Goal: Task Accomplishment & Management: Use online tool/utility

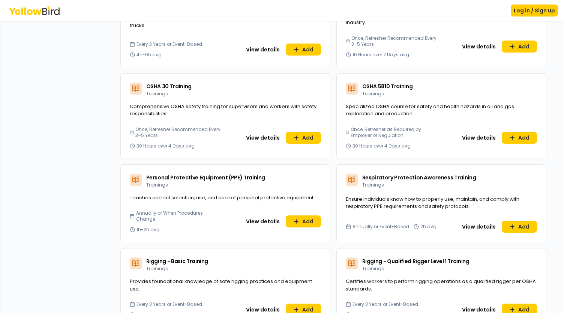
scroll to position [1950, 0]
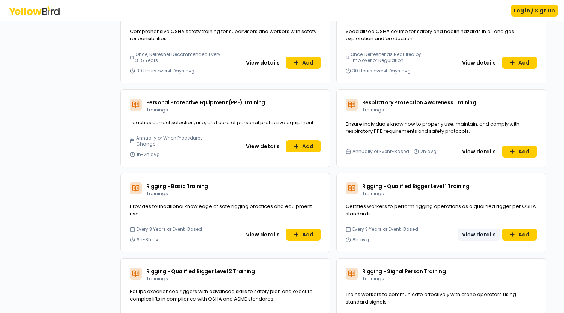
click at [472, 228] on button "View details" at bounding box center [478, 234] width 43 height 12
